Goal: Task Accomplishment & Management: Manage account settings

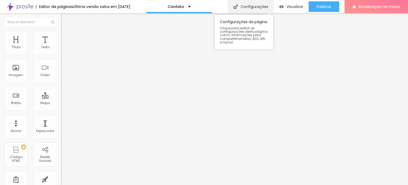
click at [244, 7] on font "Configurações" at bounding box center [255, 6] width 28 height 5
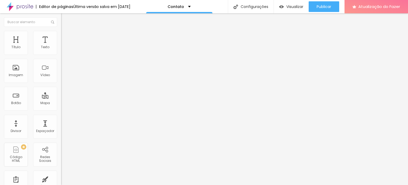
click at [187, 6] on div "Contato" at bounding box center [179, 7] width 23 height 4
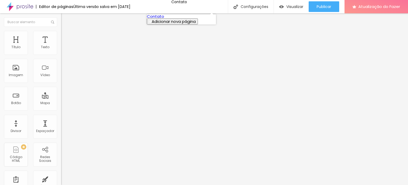
click at [164, 18] on link "Contato" at bounding box center [155, 17] width 17 height 6
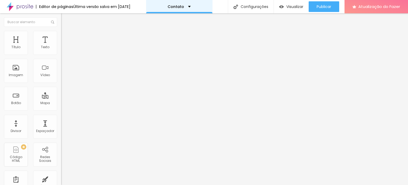
click at [191, 5] on div "Contato" at bounding box center [179, 7] width 23 height 4
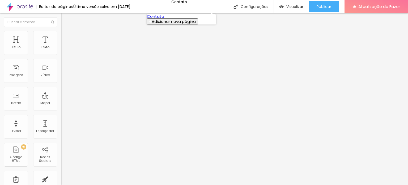
click at [175, 24] on font "Adicionar nova página" at bounding box center [174, 22] width 44 height 6
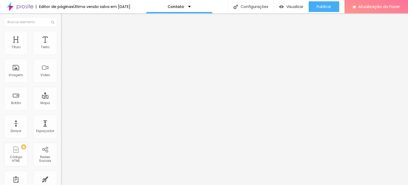
type input "Home"
click at [182, 6] on font "Lar" at bounding box center [182, 6] width 6 height 5
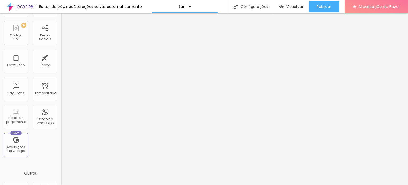
scroll to position [119, 0]
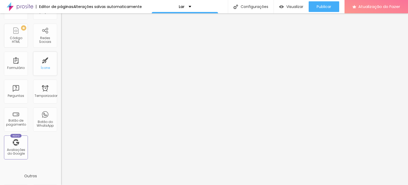
click at [48, 65] on div "Ícone" at bounding box center [45, 64] width 24 height 24
click at [40, 62] on div "Ícone" at bounding box center [45, 64] width 24 height 24
